Goal: Task Accomplishment & Management: Manage account settings

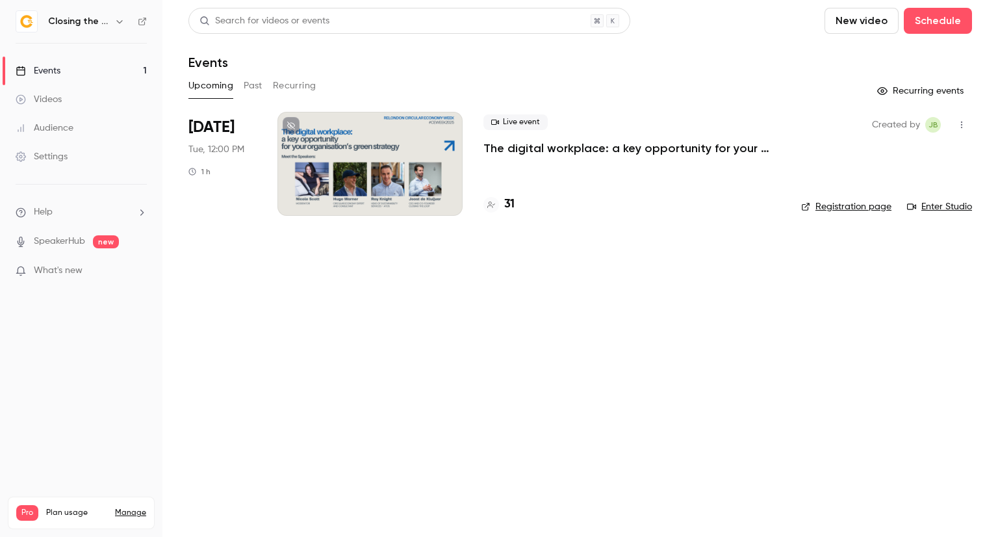
click at [377, 209] on div at bounding box center [369, 164] width 185 height 104
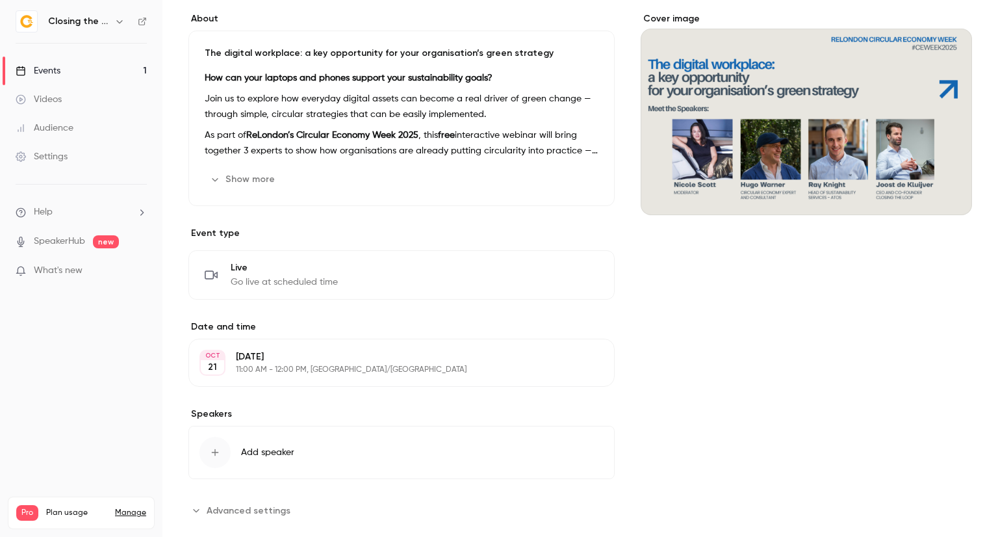
scroll to position [259, 0]
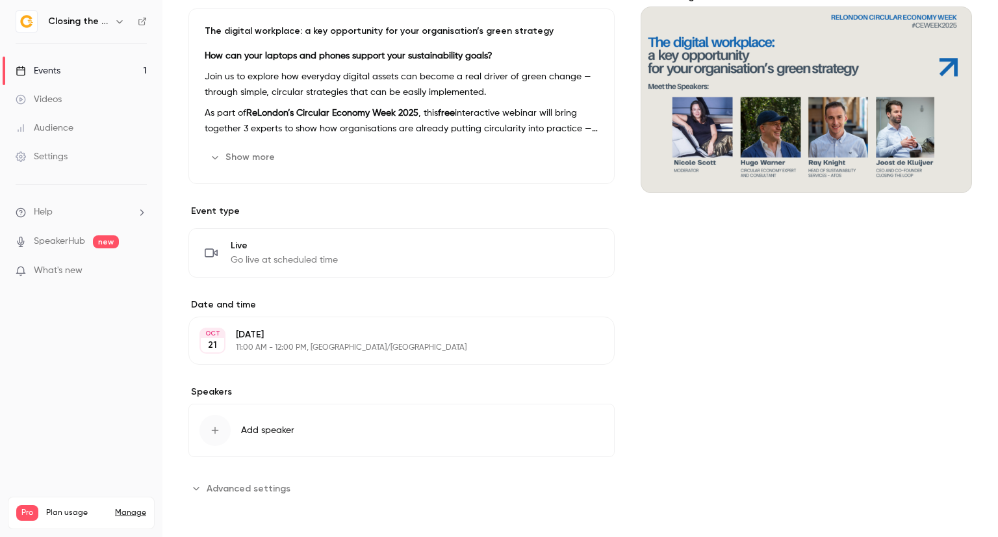
click at [294, 333] on p "[DATE]" at bounding box center [391, 334] width 310 height 13
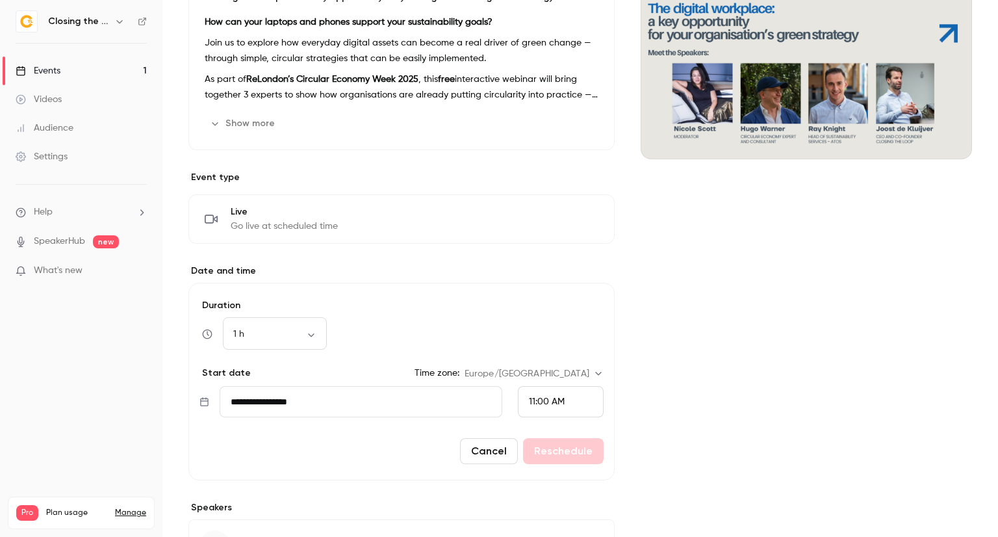
scroll to position [324, 0]
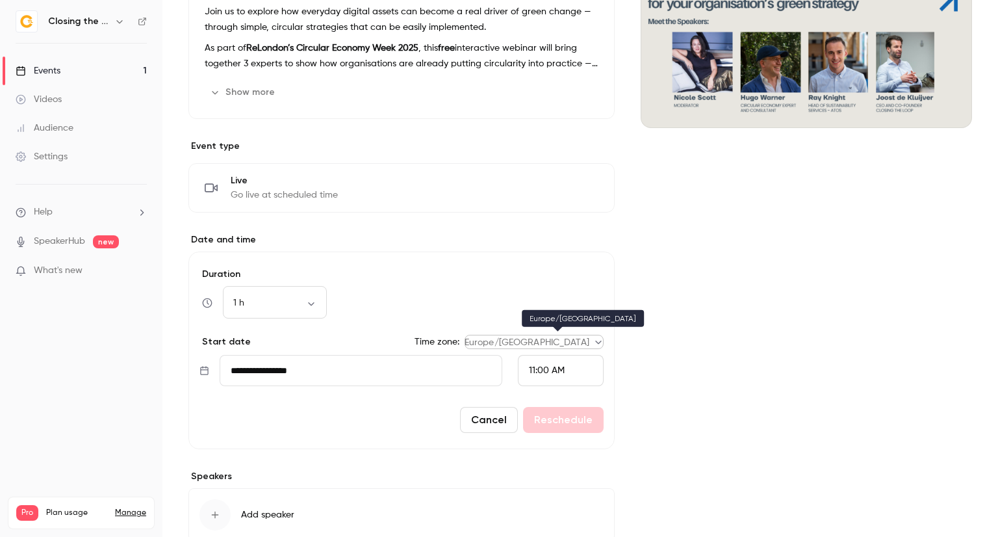
click at [572, 337] on body "Closing the Loop Events 1 Videos Audience Settings Help SpeakerHub new What's n…" at bounding box center [499, 268] width 998 height 537
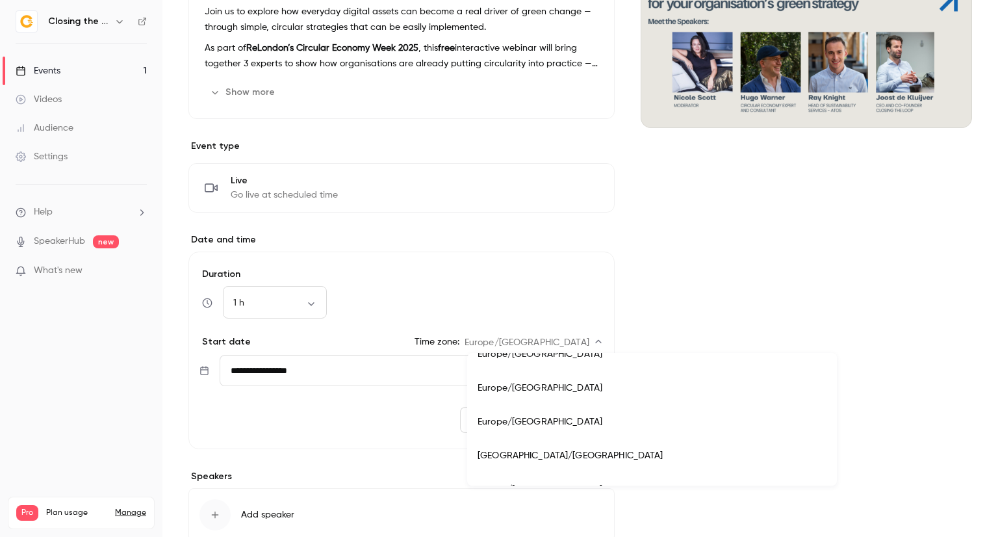
scroll to position [10464, 0]
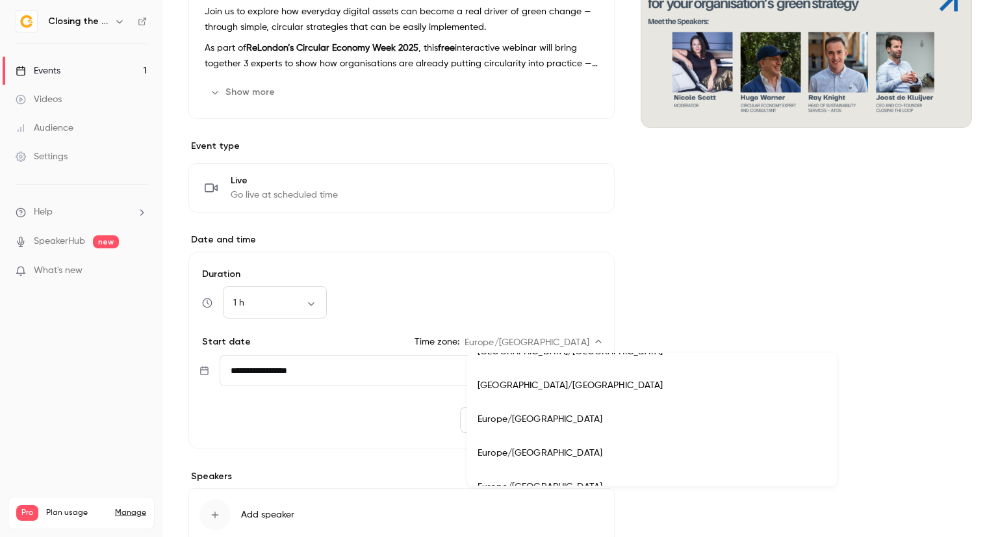
click at [506, 283] on div at bounding box center [499, 268] width 998 height 537
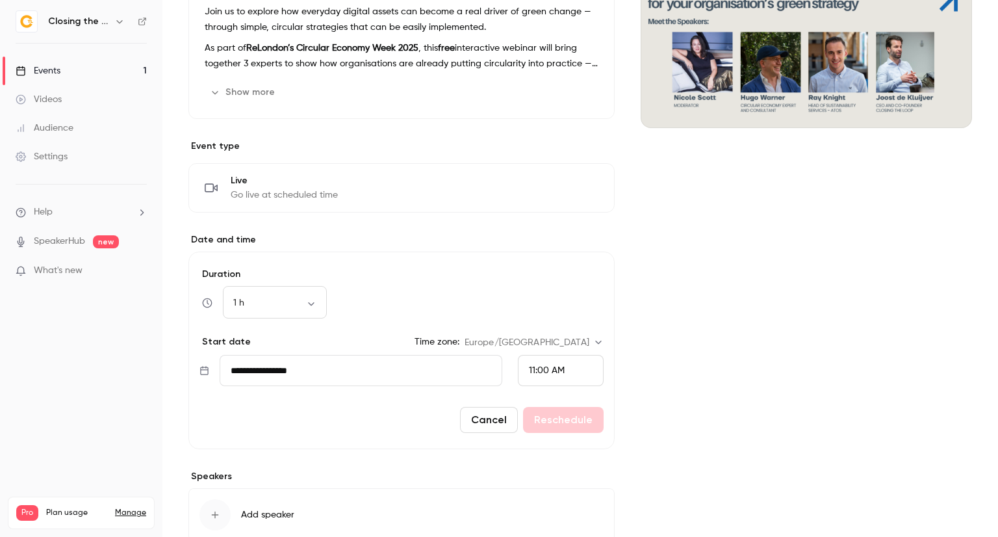
click at [476, 420] on button "Cancel" at bounding box center [489, 420] width 58 height 26
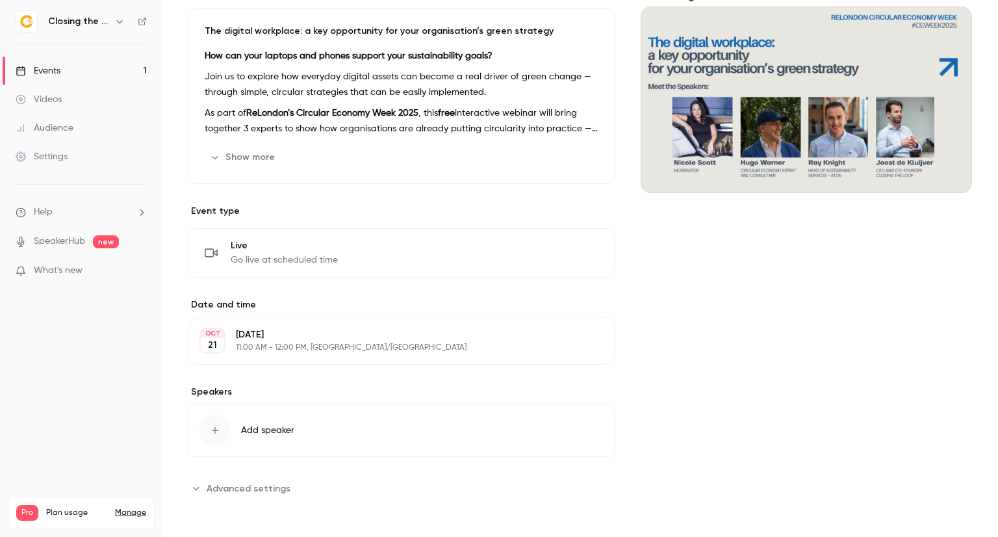
scroll to position [0, 0]
